Goal: Information Seeking & Learning: Learn about a topic

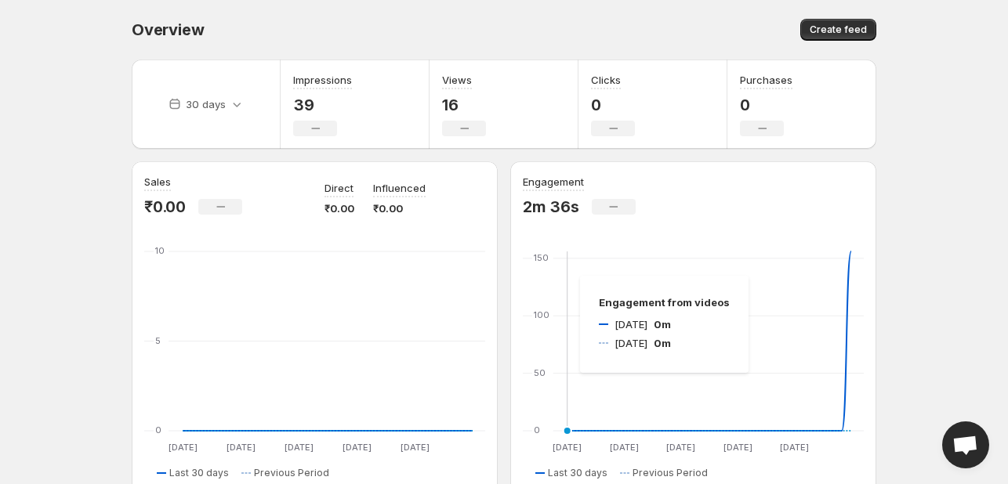
click at [564, 276] on icon "[DATE] Aug [DATE] Sep [DATE] Sep [DATE] Sep [DATE] Sep 0 50 100 150 [DATE] Aug …" at bounding box center [693, 351] width 341 height 207
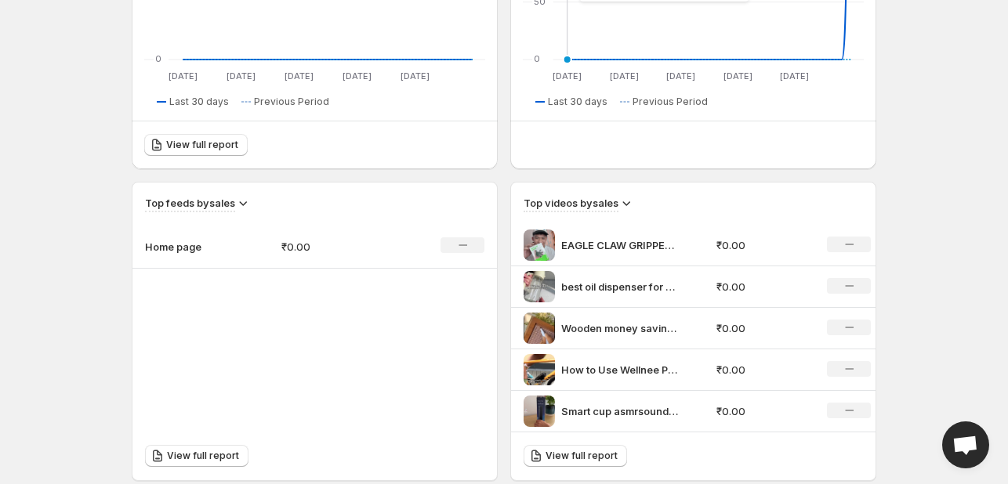
scroll to position [370, 0]
click at [621, 291] on p "best oil dispenser for kitchen use amazon meesho" at bounding box center [620, 288] width 118 height 16
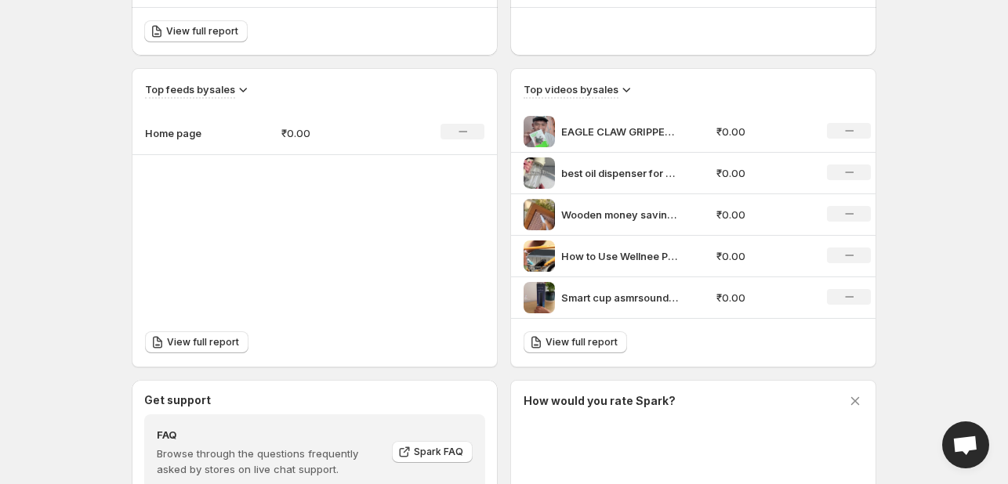
scroll to position [489, 0]
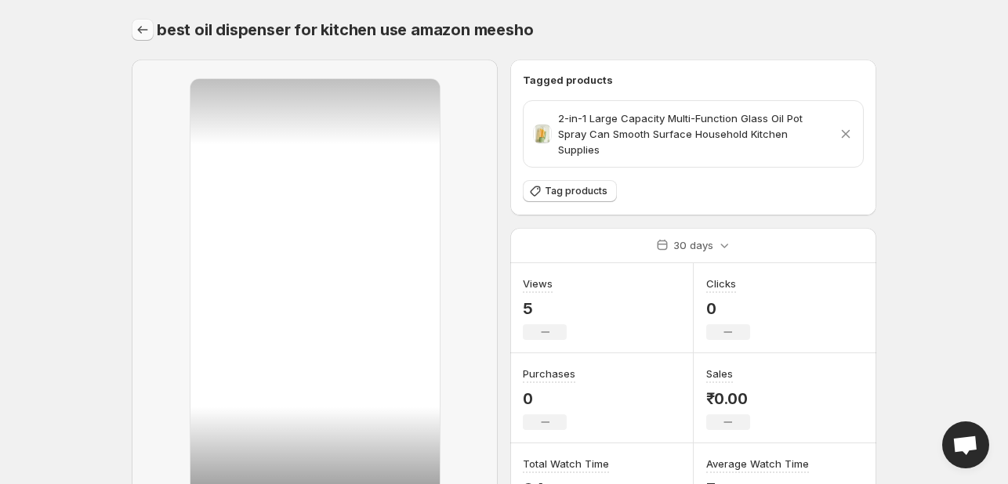
click at [145, 29] on icon "Settings" at bounding box center [143, 30] width 16 height 16
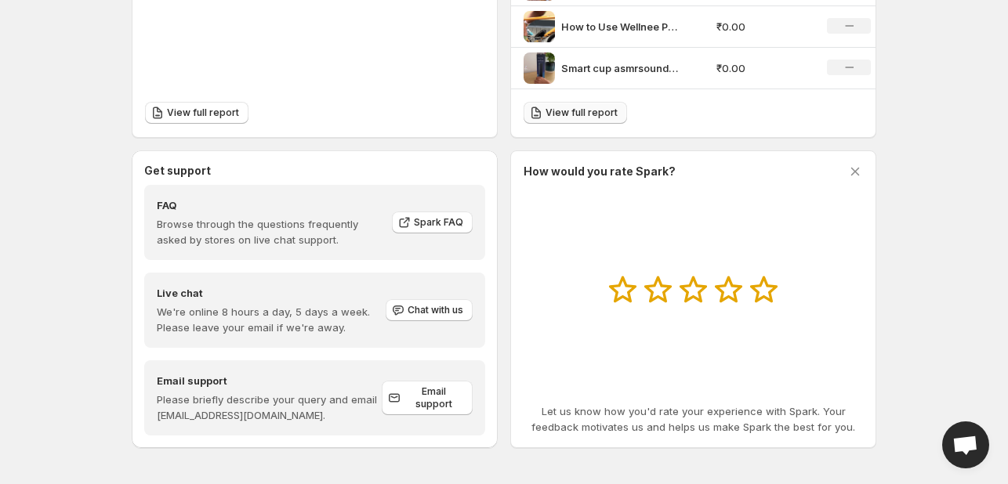
scroll to position [714, 0]
click at [589, 374] on div "How would you rate Spark? Let us know how you'd rate your experience with Spark…" at bounding box center [692, 300] width 339 height 271
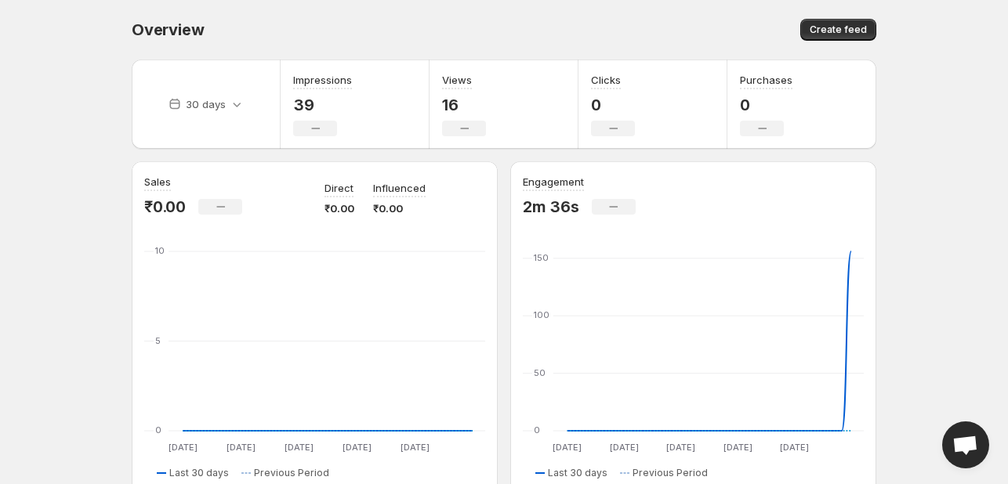
click at [621, 123] on div "No change" at bounding box center [613, 129] width 44 height 16
